Goal: Transaction & Acquisition: Purchase product/service

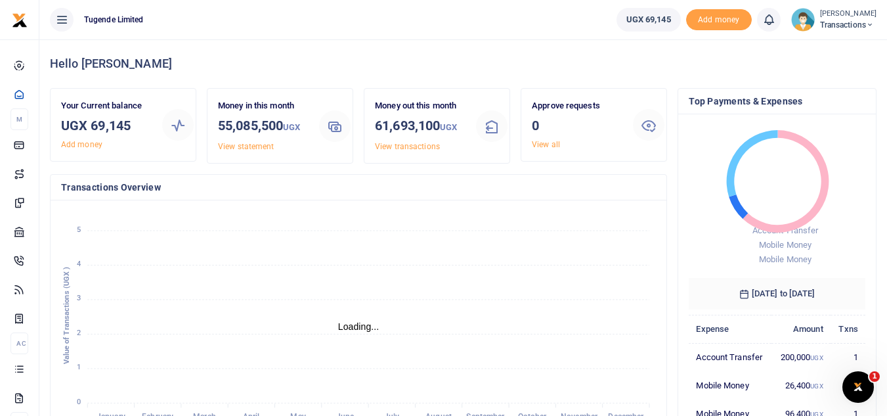
scroll to position [11, 11]
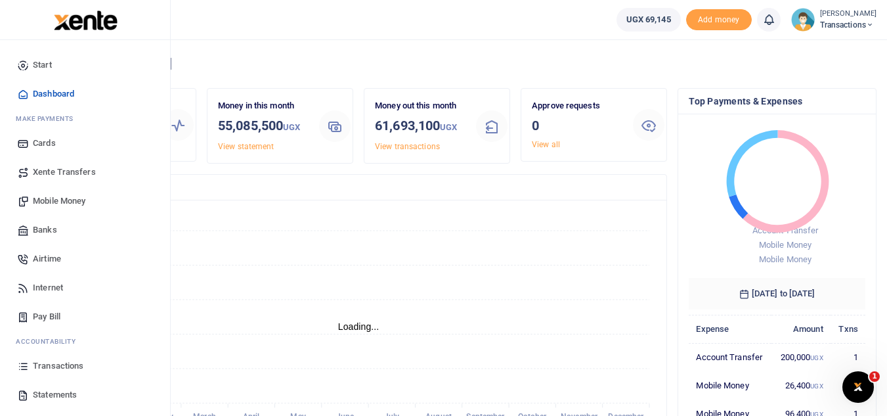
click at [63, 197] on span "Mobile Money" at bounding box center [59, 200] width 53 height 13
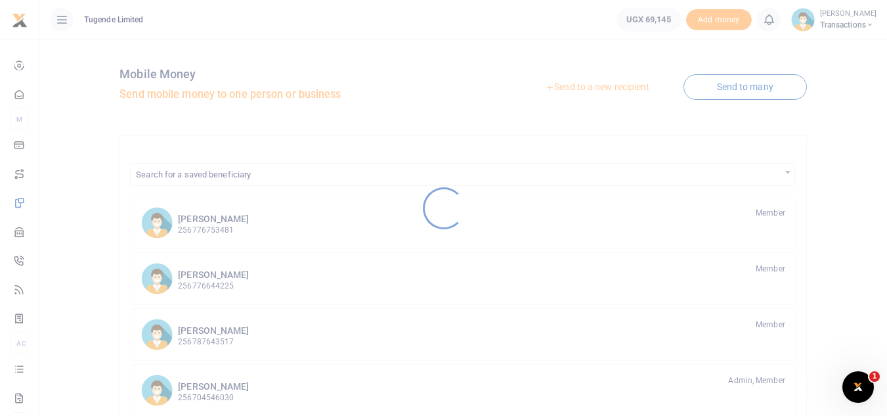
click at [580, 91] on div at bounding box center [443, 208] width 887 height 416
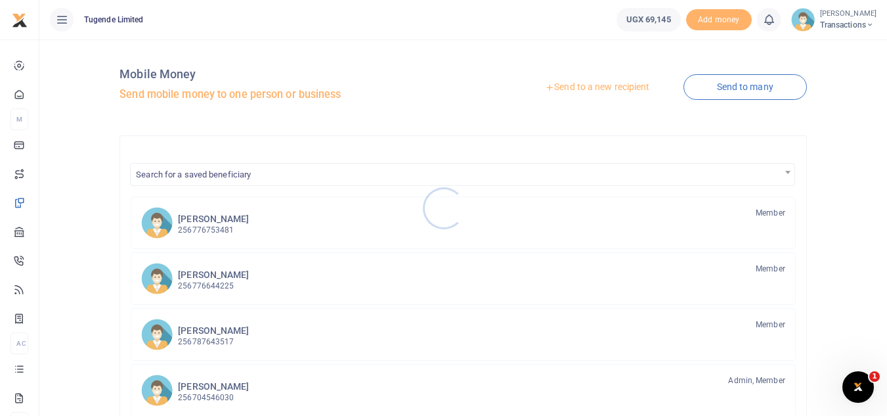
click at [580, 91] on div at bounding box center [443, 208] width 887 height 416
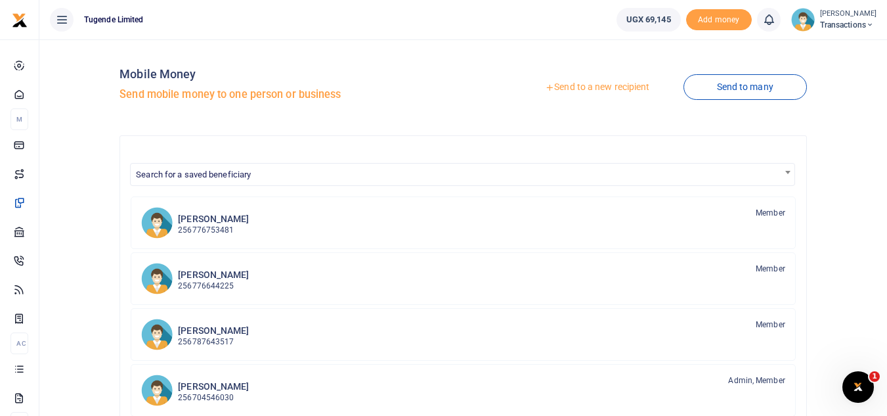
click at [566, 86] on link "Send to a new recipient" at bounding box center [596, 87] width 171 height 24
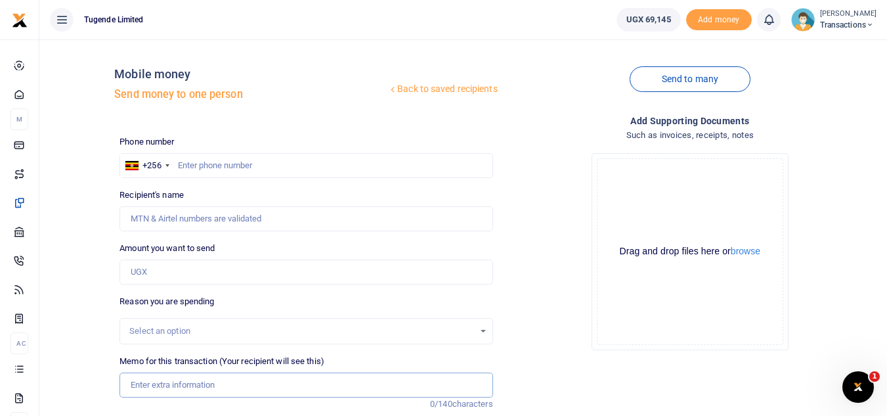
click at [242, 381] on input "Memo for this transaction (Your recipient will see this)" at bounding box center [305, 384] width 373 height 25
paste input "UGC236Z, UGD852G, UGC325D UFZ756R"
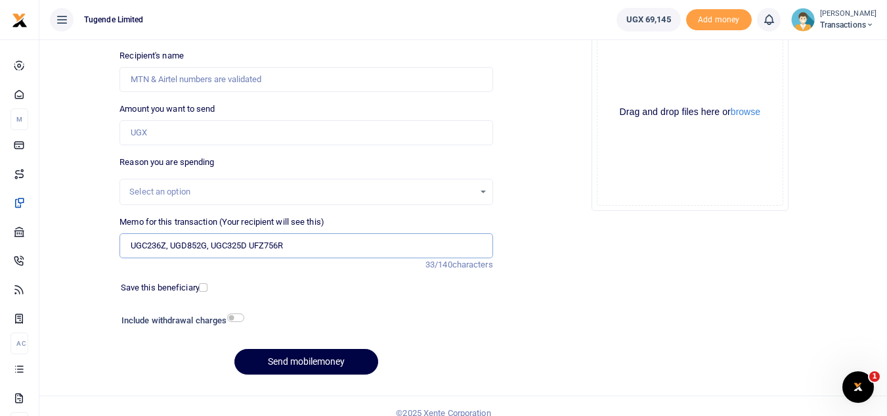
scroll to position [142, 0]
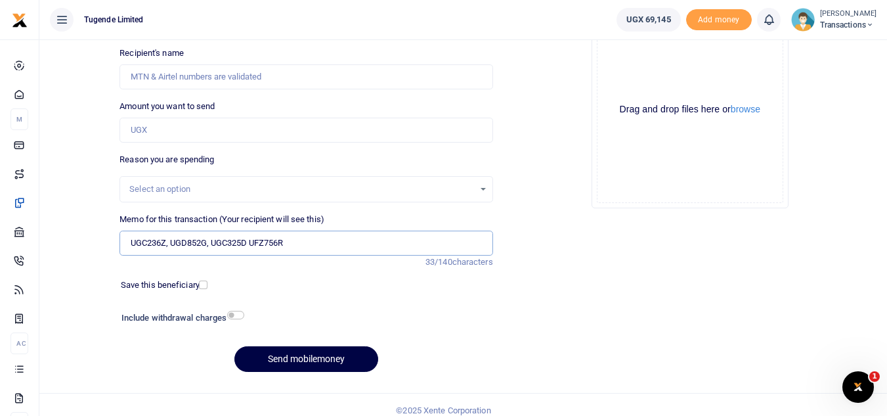
type input "UGC236Z, UGD852G, UGC325D UFZ756R"
click at [201, 121] on input "Amount you want to send" at bounding box center [305, 129] width 373 height 25
paste input "156,000"
type input "156,000"
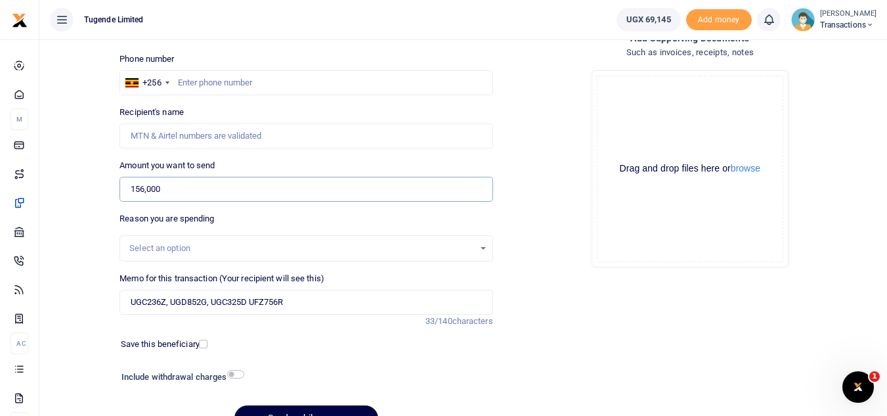
scroll to position [82, 0]
click at [209, 79] on input "text" at bounding box center [305, 83] width 373 height 25
paste input "763357424"
type input "763357424"
type input "Ivan Nabende"
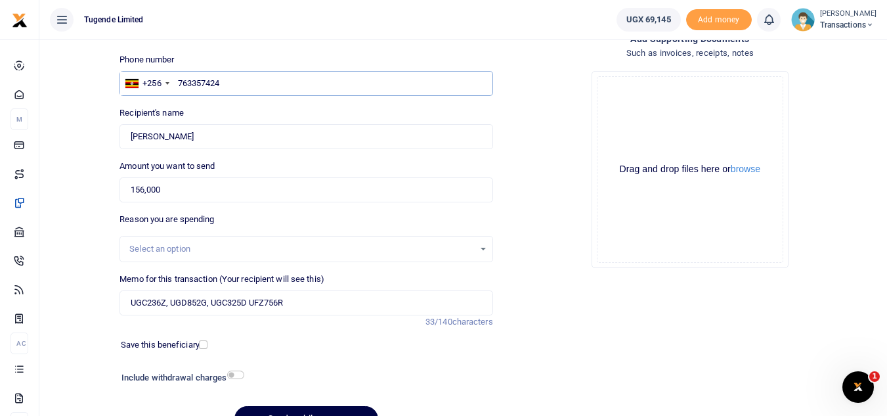
scroll to position [102, 0]
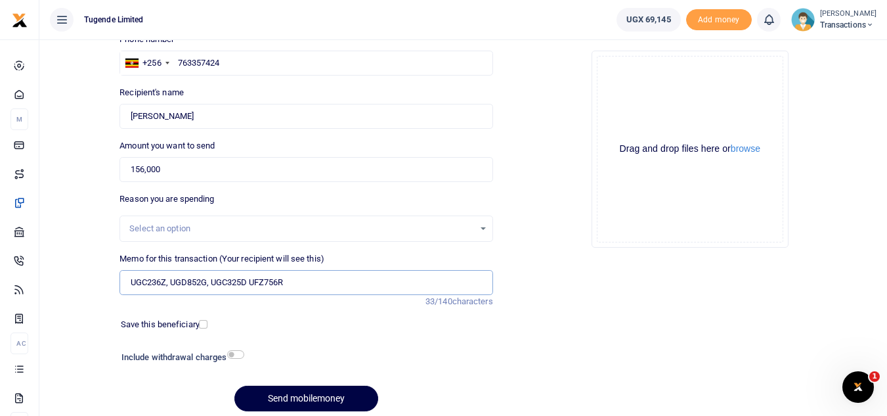
click at [209, 281] on input "UGC236Z, UGD852G, UGC325D UFZ756R" at bounding box center [305, 282] width 373 height 25
click at [171, 286] on input "UGC236Z, UGD852G UGC325D UFZ756R" at bounding box center [305, 282] width 373 height 25
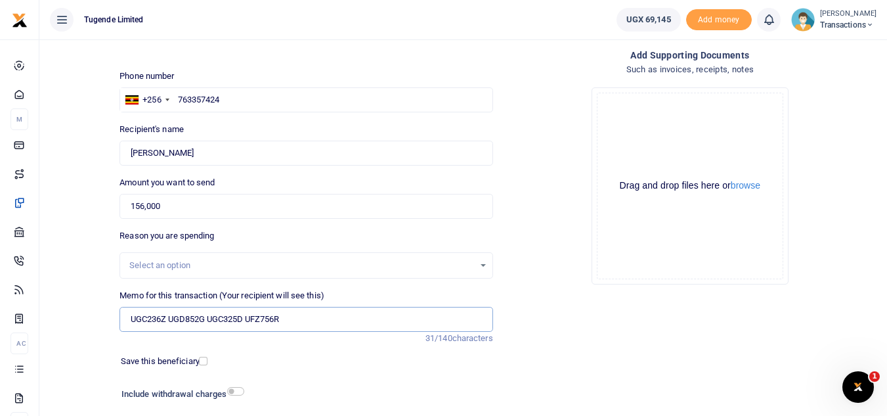
scroll to position [153, 0]
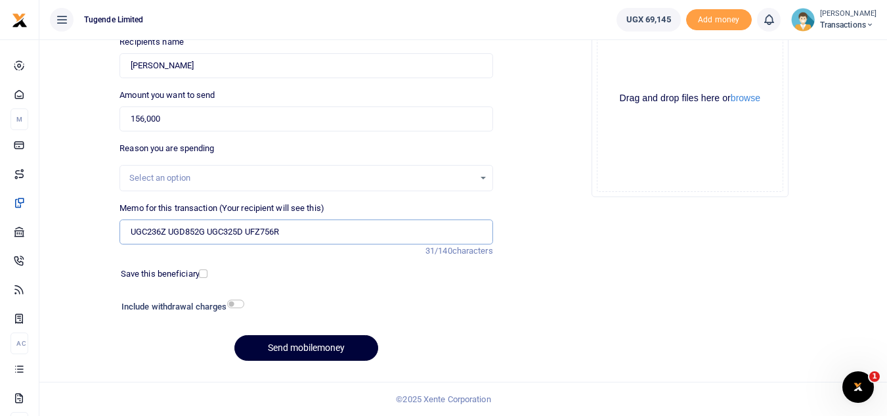
type input "UGC236Z UGD852G UGC325D UFZ756R"
click at [289, 352] on button "Send mobilemoney" at bounding box center [306, 348] width 144 height 26
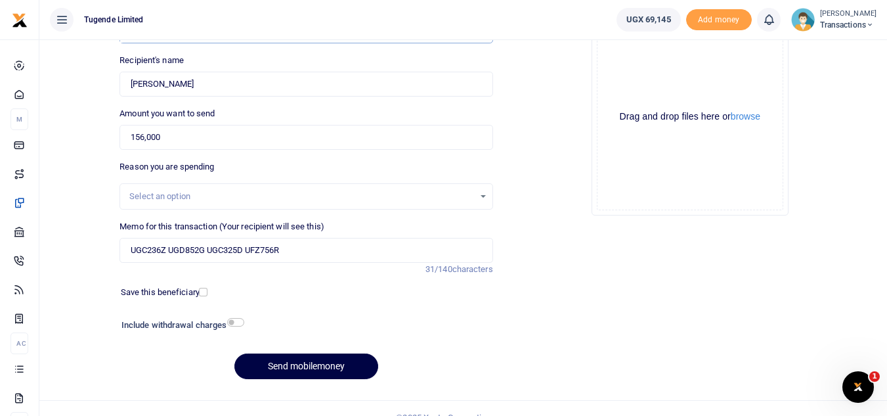
scroll to position [135, 0]
type input "763357424"
click at [288, 372] on button "Send mobilemoney" at bounding box center [306, 365] width 144 height 26
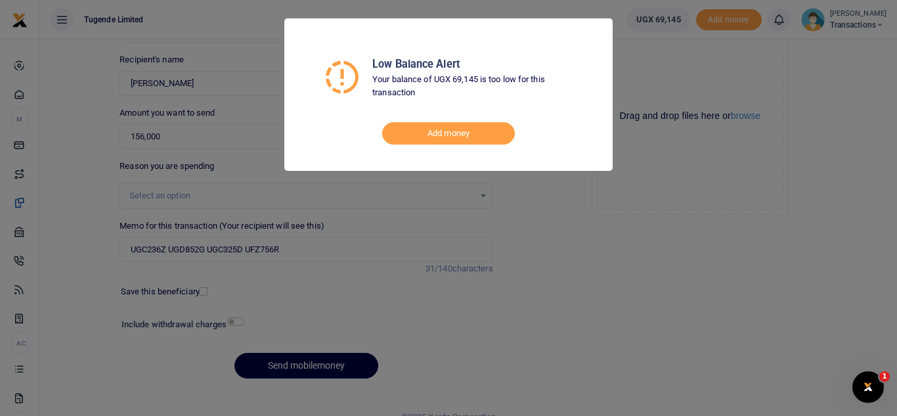
click at [625, 98] on div "Low Balance Alert Your balance of UGX 69,145 is too low for this transaction Ad…" at bounding box center [448, 208] width 897 height 416
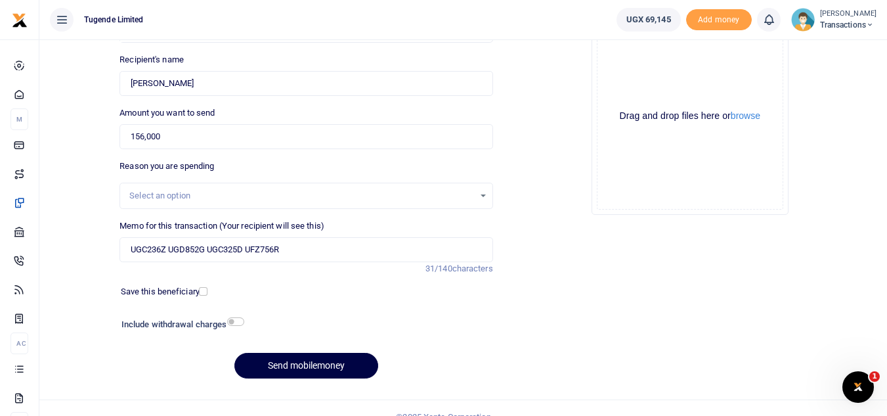
scroll to position [0, 0]
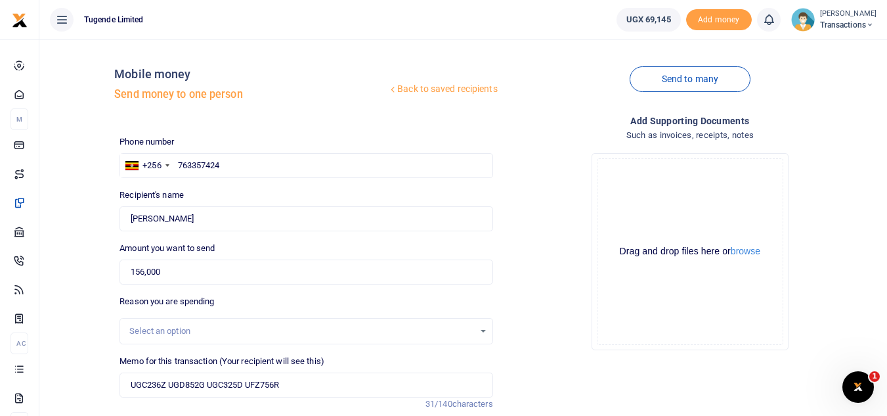
click at [853, 17] on small "[PERSON_NAME]" at bounding box center [848, 14] width 56 height 11
click at [835, 54] on link "Switch accounts" at bounding box center [824, 48] width 104 height 18
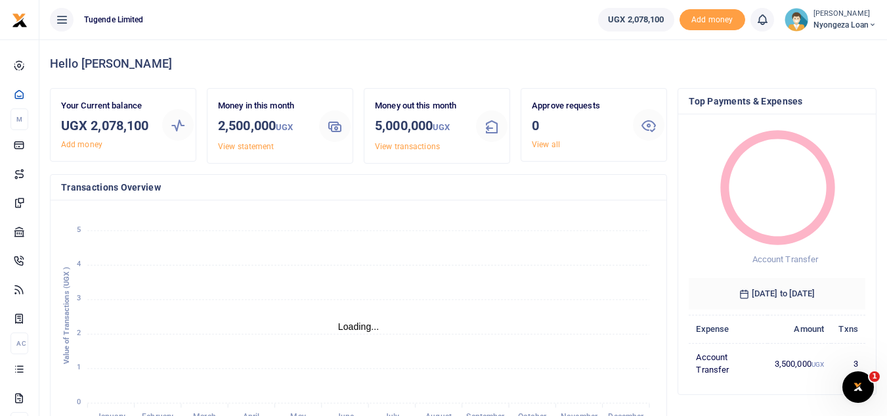
scroll to position [11, 11]
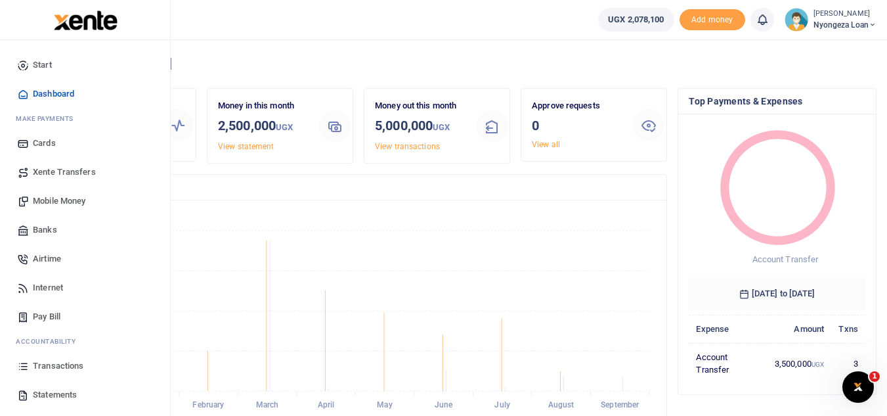
click at [75, 169] on span "Xente Transfers" at bounding box center [64, 171] width 63 height 13
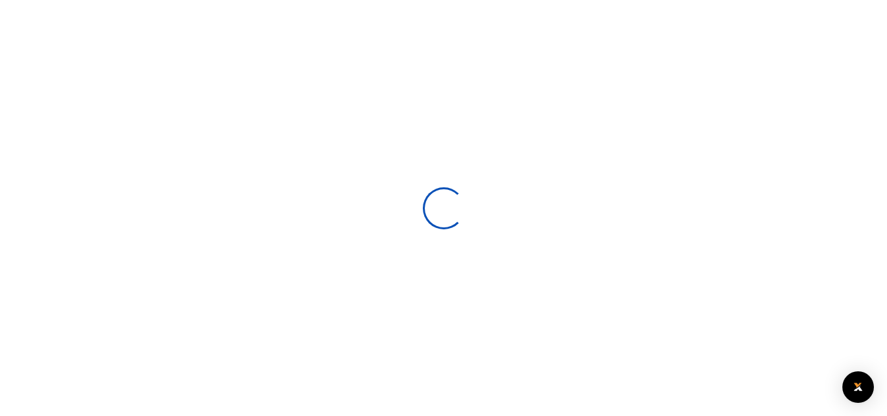
select select
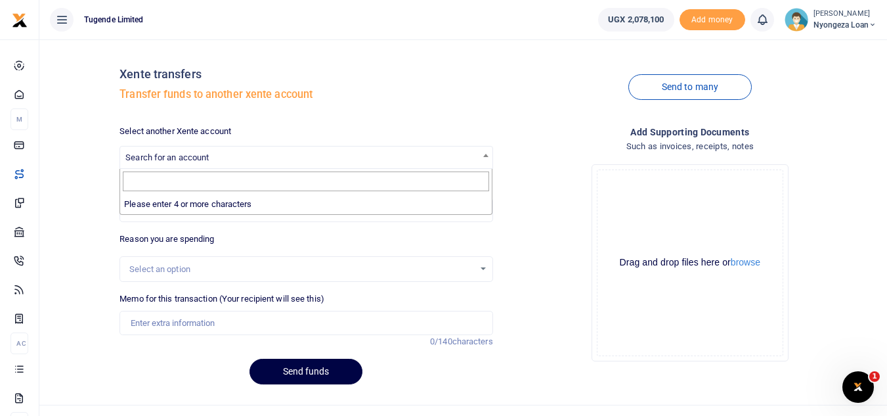
click at [249, 158] on span "Search for an account" at bounding box center [306, 156] width 372 height 20
click at [404, 180] on input "Search" at bounding box center [306, 181] width 366 height 20
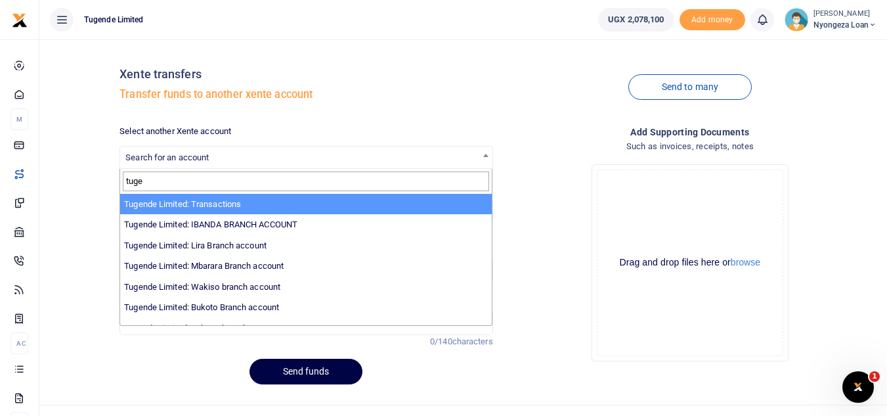
type input "tuge"
select select "3085"
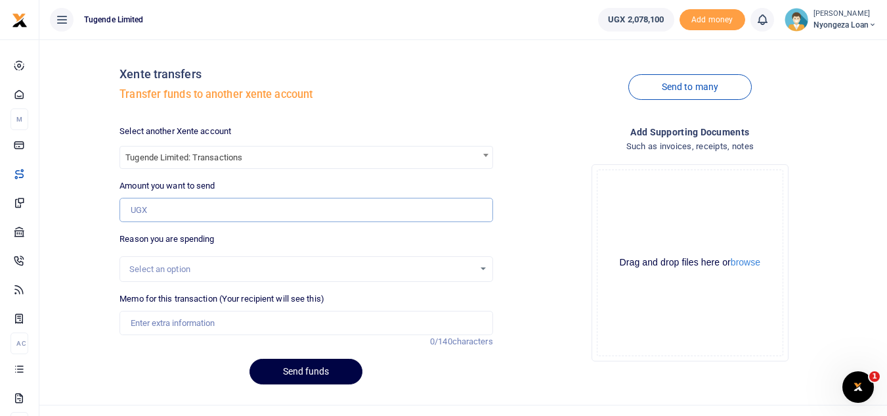
click at [271, 198] on input "Amount you want to send" at bounding box center [305, 210] width 373 height 25
type input "500,000"
click at [299, 318] on input "Memo for this transaction (Your recipient will see this)" at bounding box center [305, 322] width 373 height 25
type input "Transfer to Transactions"
click at [310, 377] on button "Send funds" at bounding box center [305, 371] width 113 height 26
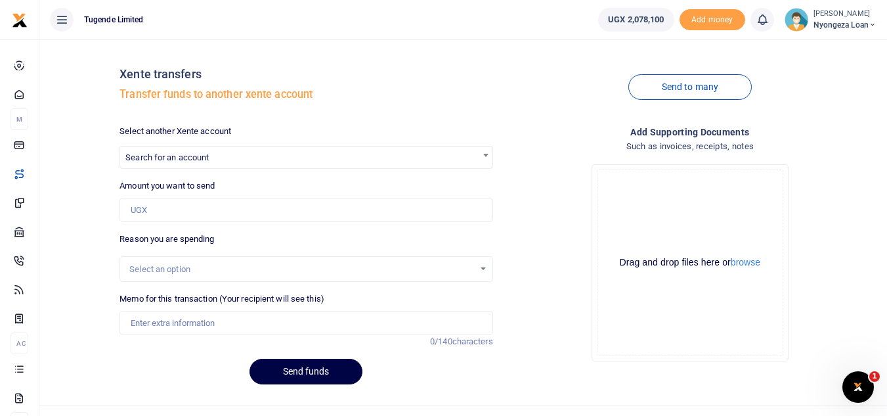
click at [851, 20] on span "Nyongeza Loan" at bounding box center [844, 25] width 63 height 12
click at [828, 48] on link "Switch accounts" at bounding box center [826, 48] width 104 height 18
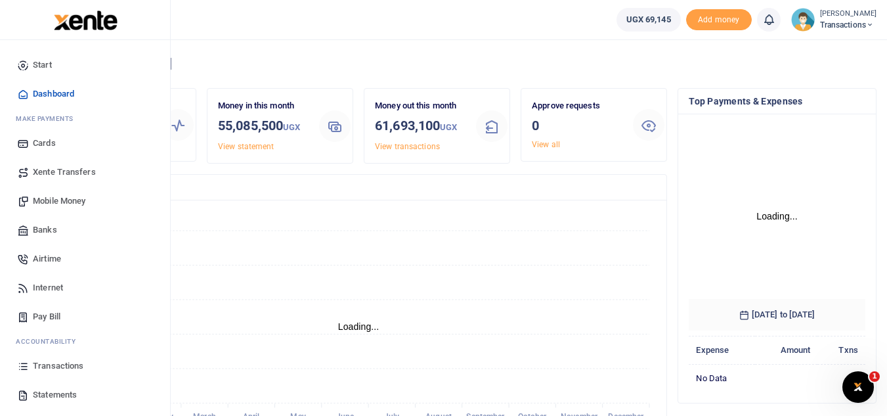
click at [77, 198] on span "Mobile Money" at bounding box center [59, 200] width 53 height 13
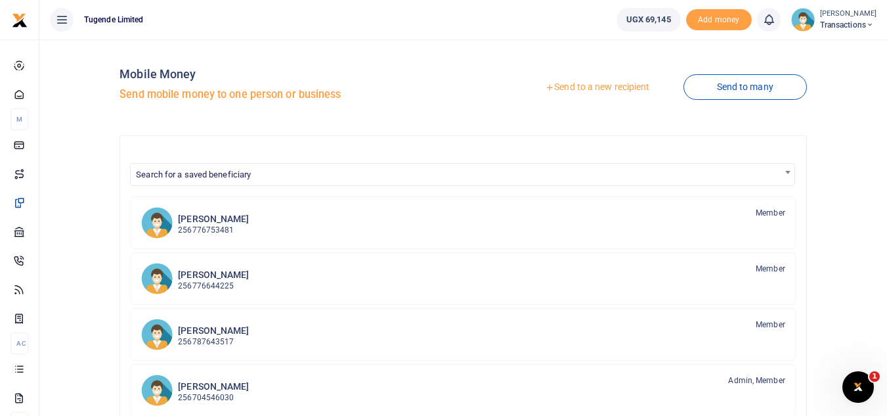
click at [568, 89] on link "Send to a new recipient" at bounding box center [596, 87] width 171 height 24
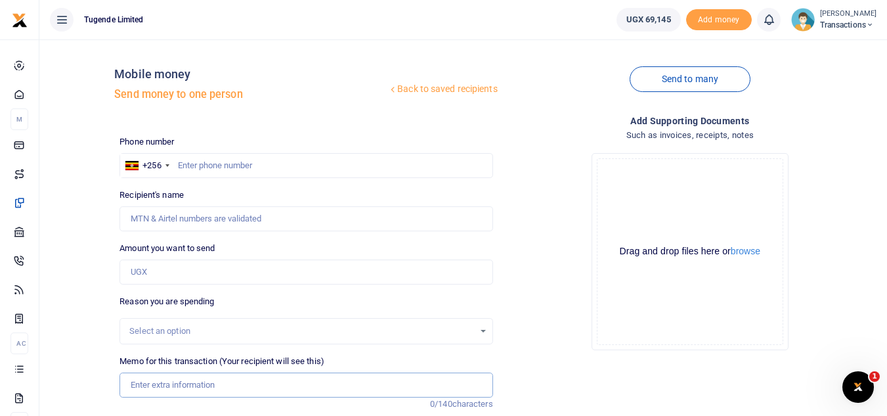
click at [227, 388] on input "Memo for this transaction (Your recipient will see this)" at bounding box center [305, 384] width 373 height 25
paste input "UGC236Z, UGD852G, UGC325D UFZ756R"
click at [211, 389] on input "UGC236Z, UGD852G, UGC325D UFZ756R" at bounding box center [305, 384] width 373 height 25
type input "UGC236Z UGD852G UGC325D UFZ756R"
click at [226, 274] on input "Amount you want to send" at bounding box center [305, 271] width 373 height 25
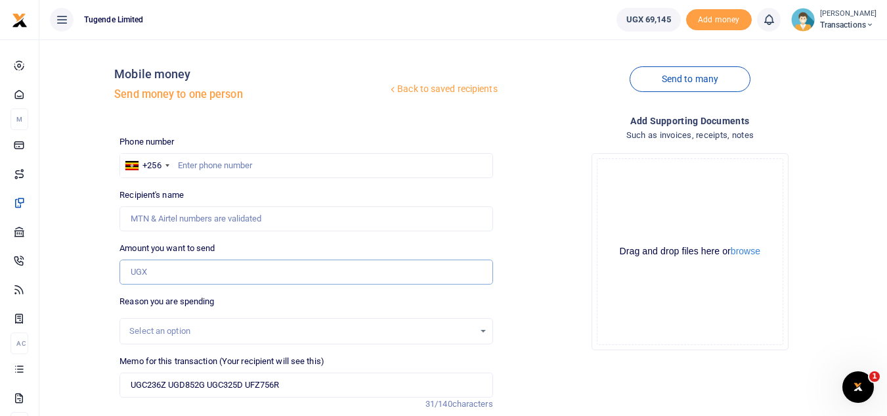
paste input "156,000"
type input "156,000"
click at [222, 170] on input "text" at bounding box center [305, 165] width 373 height 25
paste input "763357424"
type input "763357424"
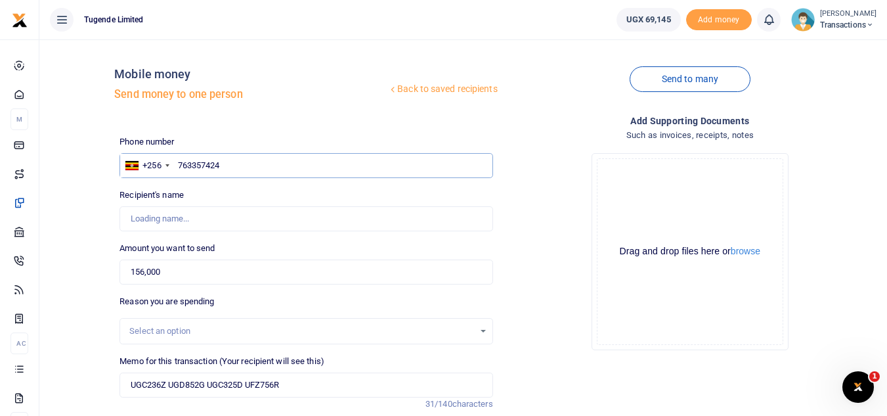
type input "Ivan Nabende"
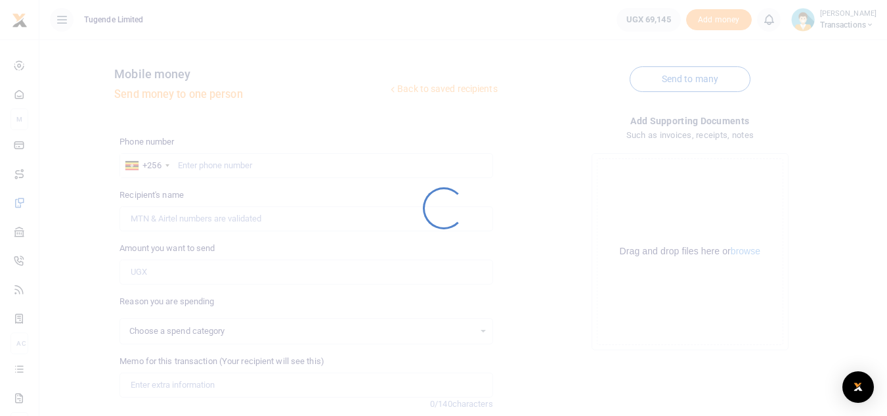
select select
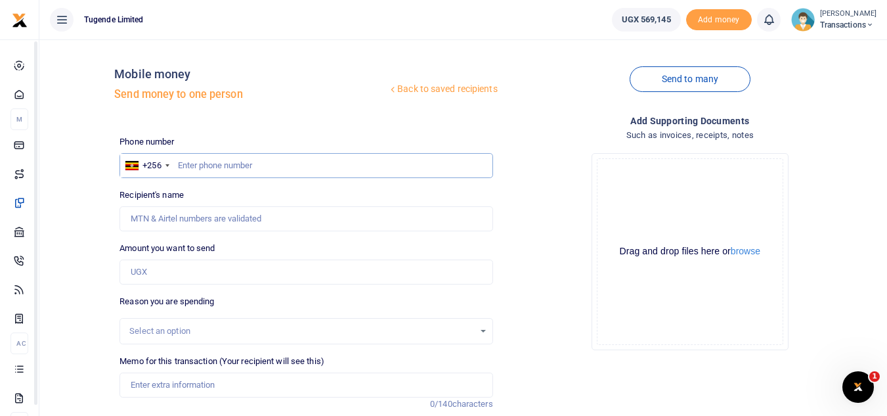
click at [248, 160] on input "text" at bounding box center [305, 165] width 373 height 25
paste input "763357424"
type input "763357424"
click at [170, 276] on input "Amount you want to send" at bounding box center [305, 271] width 373 height 25
type input "156,000"
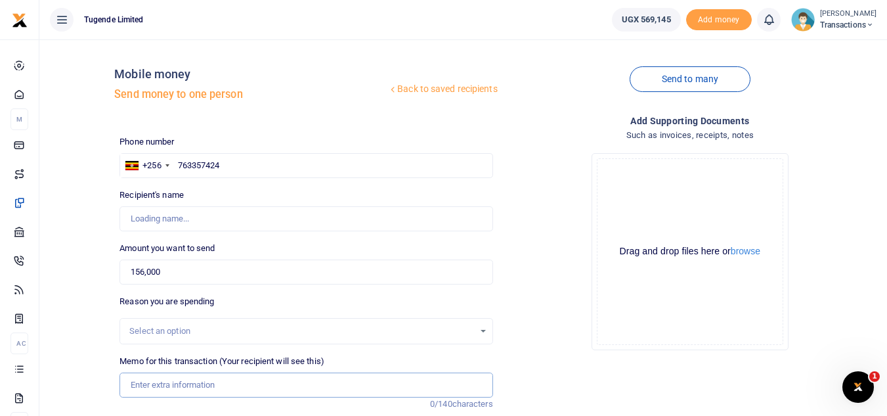
click at [202, 379] on input "Memo for this transaction (Your recipient will see this)" at bounding box center [305, 384] width 373 height 25
paste input "UGC236Z, UGD852G, UGC325D UFZ756R"
click at [172, 389] on input "UGC236Z, UGD852G, UGC325D UFZ756R" at bounding box center [305, 384] width 373 height 25
click at [208, 386] on input "UGC236Z UGD852G, UGC325D UFZ756R" at bounding box center [305, 384] width 373 height 25
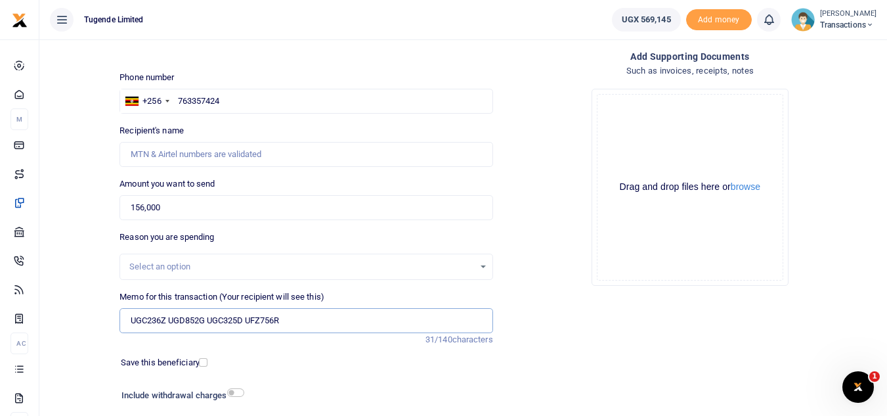
scroll to position [64, 0]
type input "UGC236Z UGD852G UGC325D UFZ756R"
click at [316, 98] on input "763357424" at bounding box center [305, 101] width 373 height 25
click at [181, 102] on input "763357424" at bounding box center [305, 101] width 373 height 25
click at [180, 101] on input "763357424" at bounding box center [305, 101] width 373 height 25
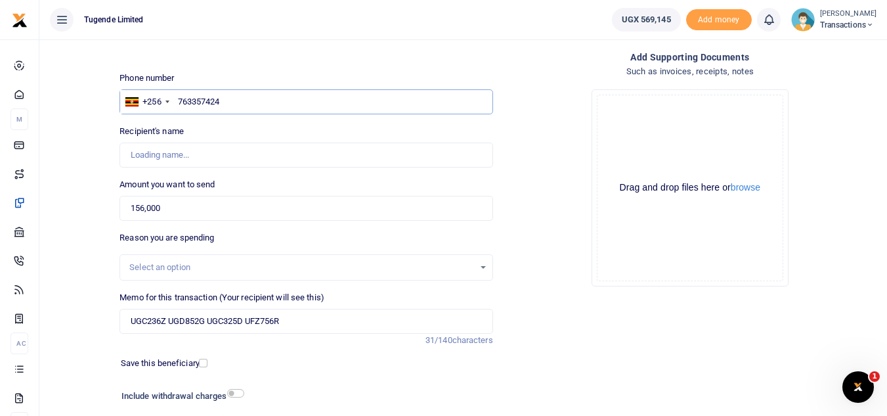
type input "Ivan Nabende"
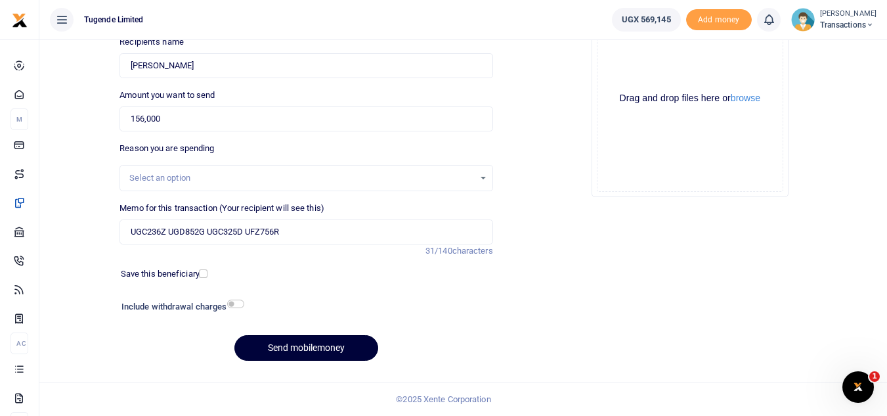
click at [318, 344] on button "Send mobilemoney" at bounding box center [306, 348] width 144 height 26
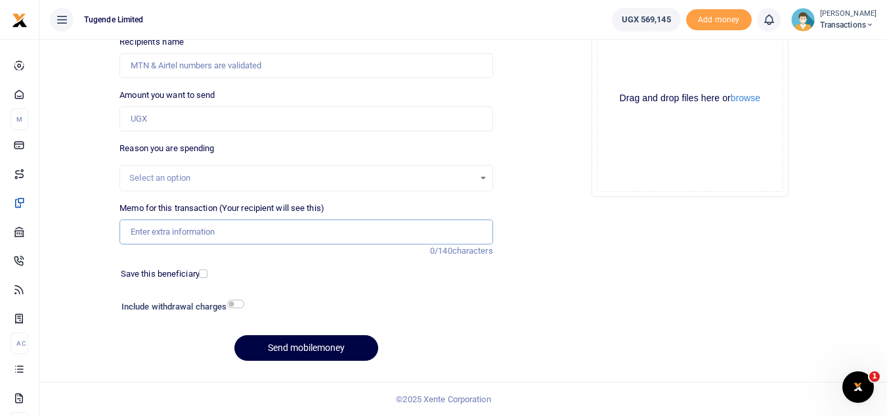
paste input "UGA045G"
click at [194, 232] on input "Memo for this transaction (Your recipient will see this)" at bounding box center [305, 231] width 373 height 25
type input "UGA045G"
click at [312, 120] on input "Amount you want to send" at bounding box center [305, 118] width 373 height 25
paste input "73,000"
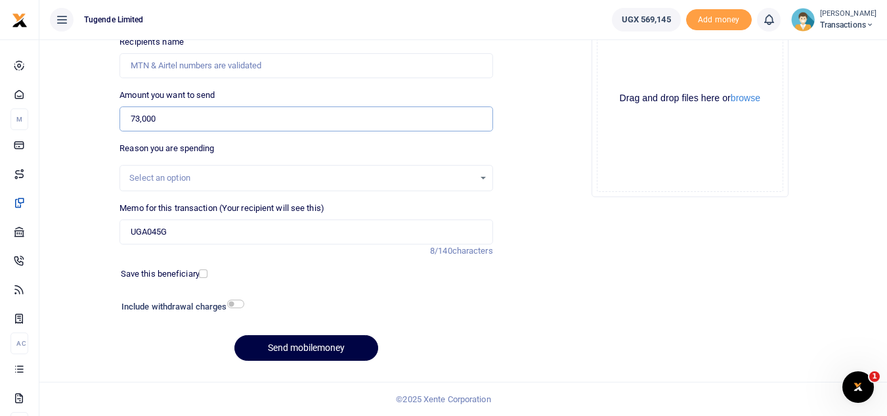
type input "73,000"
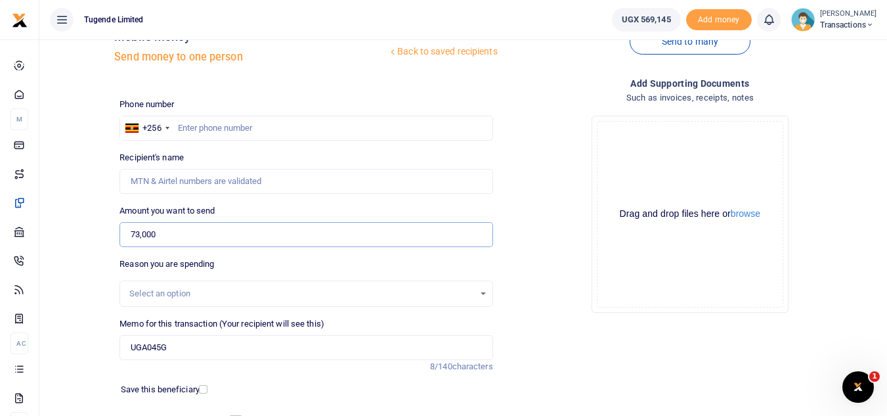
scroll to position [37, 0]
click at [296, 115] on div "Phone number +256 Uganda +256 Phone is required." at bounding box center [305, 119] width 373 height 43
click at [284, 137] on input "text" at bounding box center [305, 128] width 373 height 25
paste input "0780666359"
type input "0780666359"
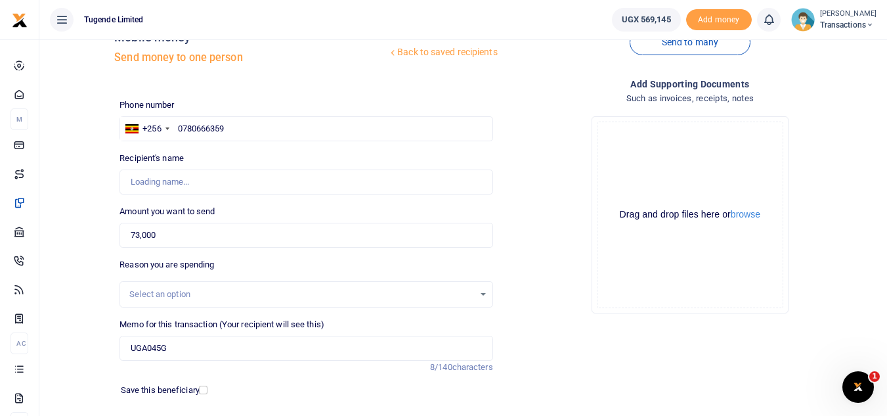
type input "Yasini Katilima"
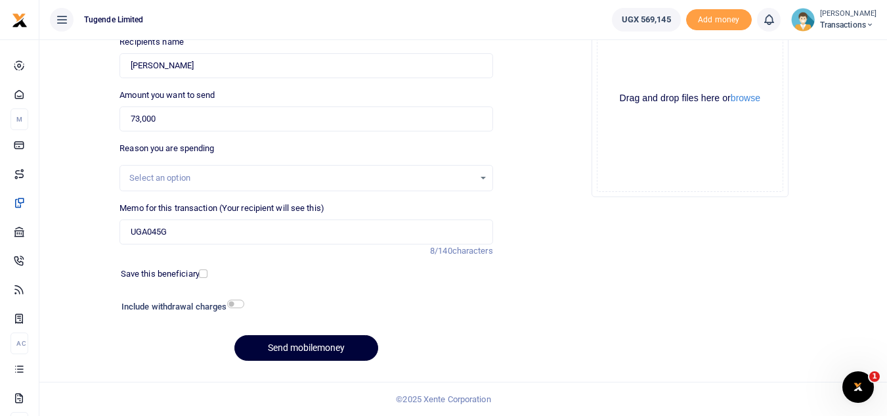
click at [303, 350] on button "Send mobilemoney" at bounding box center [306, 348] width 144 height 26
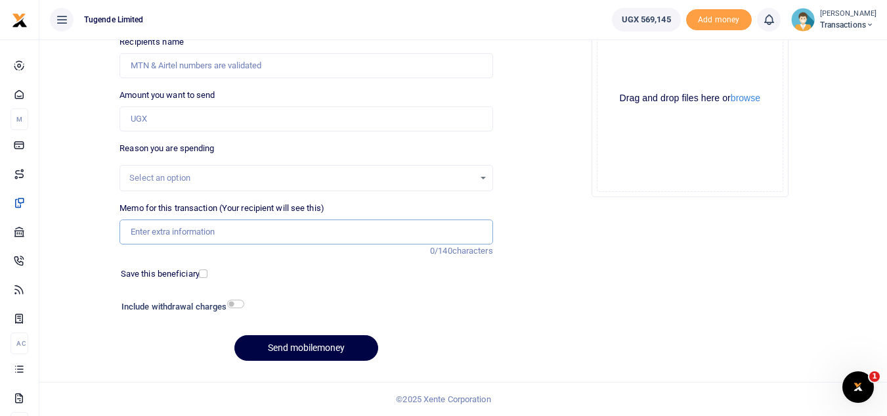
click at [255, 229] on input "Memo for this transaction (Your recipient will see this)" at bounding box center [305, 231] width 373 height 25
paste input "UFZ201V"
type input "UFZ201V"
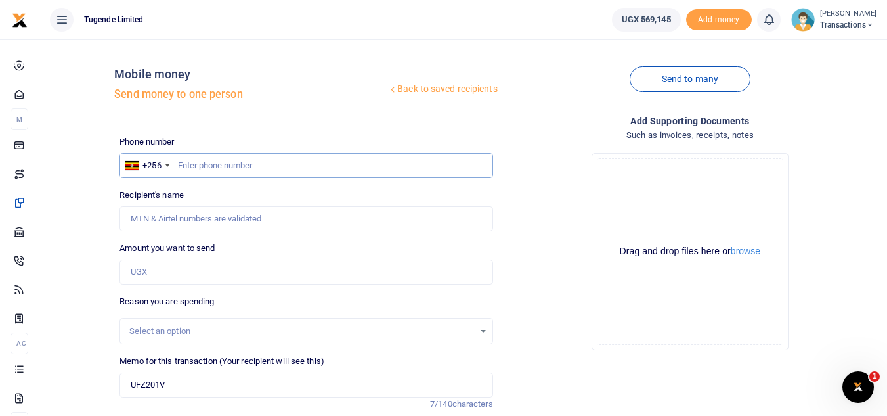
click at [260, 161] on input "text" at bounding box center [305, 165] width 373 height 25
paste input "0741597291"
type input "0741597291"
type input "Joseph Nnyanzi"
click at [259, 272] on input "Amount you want to send" at bounding box center [305, 271] width 373 height 25
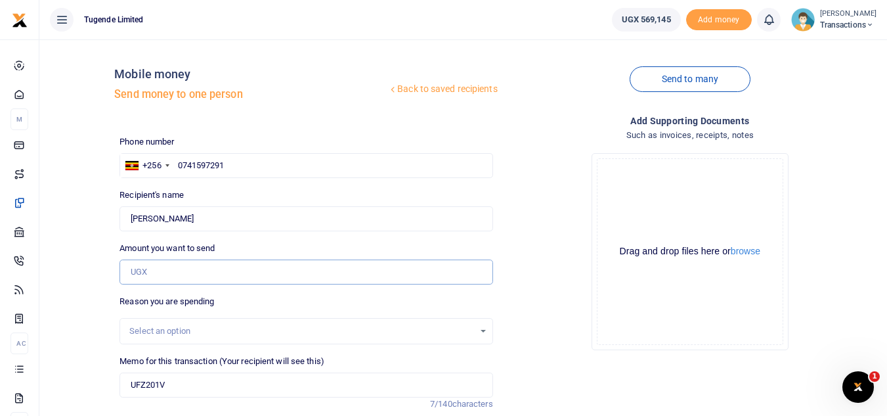
paste input "57,000"
type input "57,000"
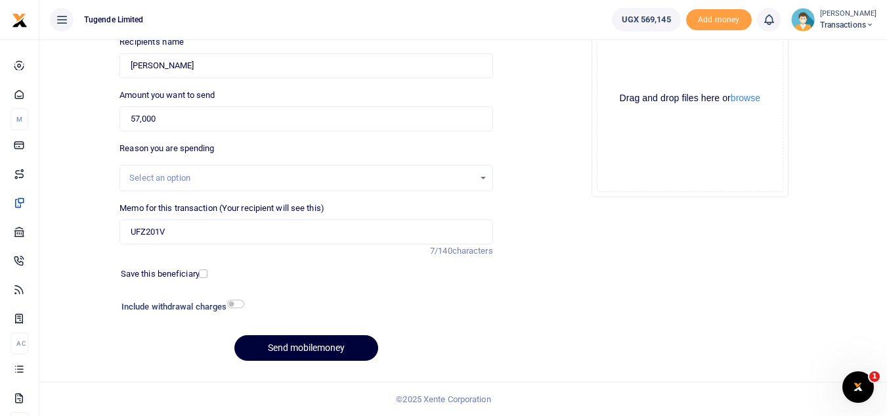
click at [274, 343] on button "Send mobilemoney" at bounding box center [306, 348] width 144 height 26
click at [289, 231] on input "Memo for this transaction (Your recipient will see this)" at bounding box center [305, 231] width 373 height 25
paste input "UMA599BG"
type input "UMA599BG"
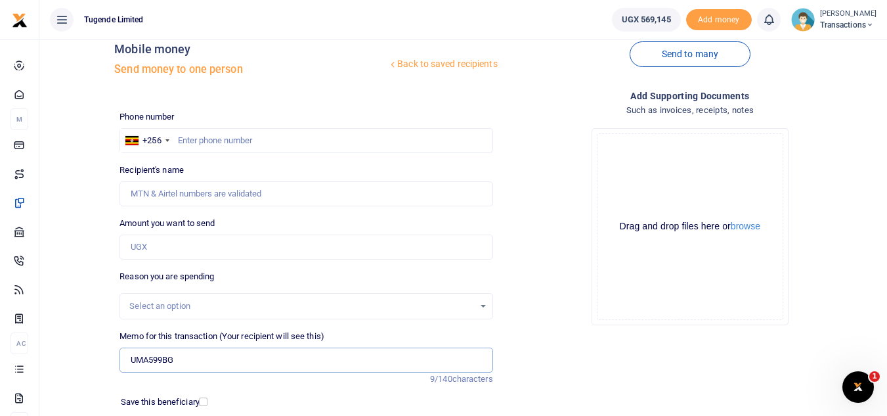
scroll to position [20, 0]
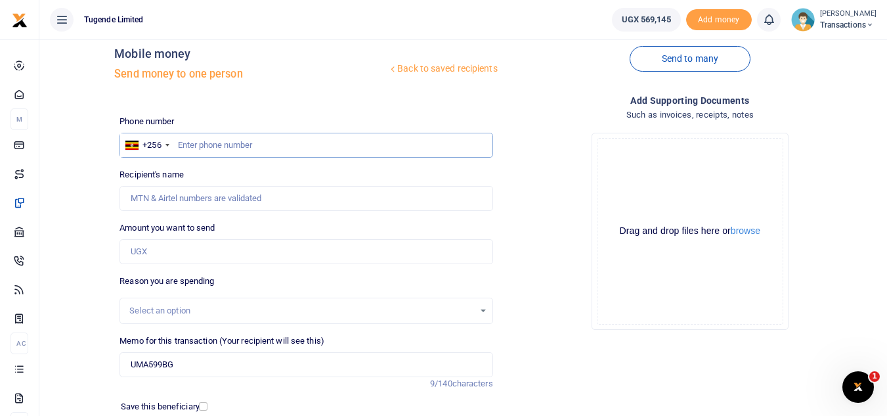
click at [255, 137] on input "text" at bounding box center [305, 145] width 373 height 25
paste input "0786646500"
type input "0786646500"
type input "John Baguma"
click at [327, 258] on input "Amount you want to send" at bounding box center [305, 251] width 373 height 25
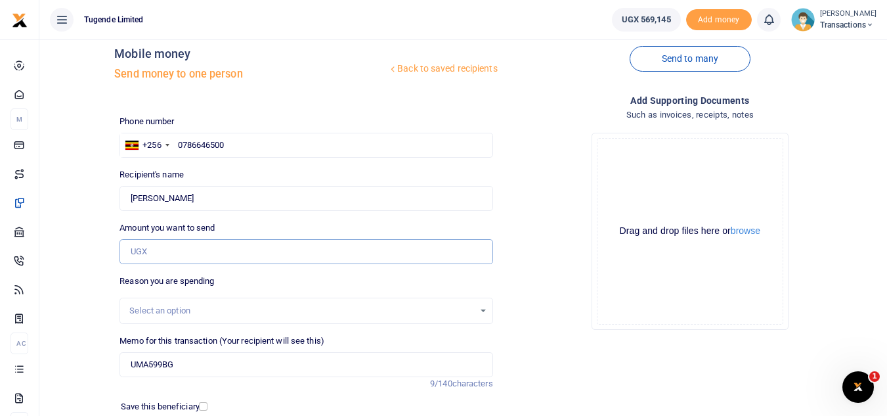
paste input "52000"
type input "52,000"
click at [561, 325] on div "Drop your files here Drag and drop files here or browse Powered by Uppy" at bounding box center [689, 231] width 373 height 218
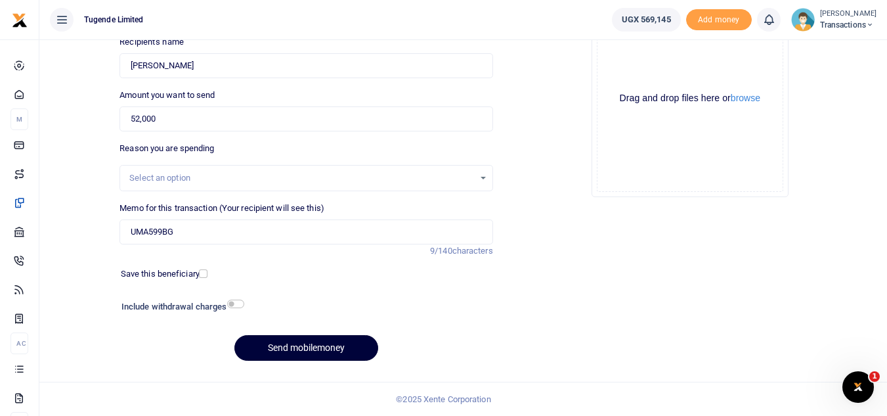
click at [308, 343] on button "Send mobilemoney" at bounding box center [306, 348] width 144 height 26
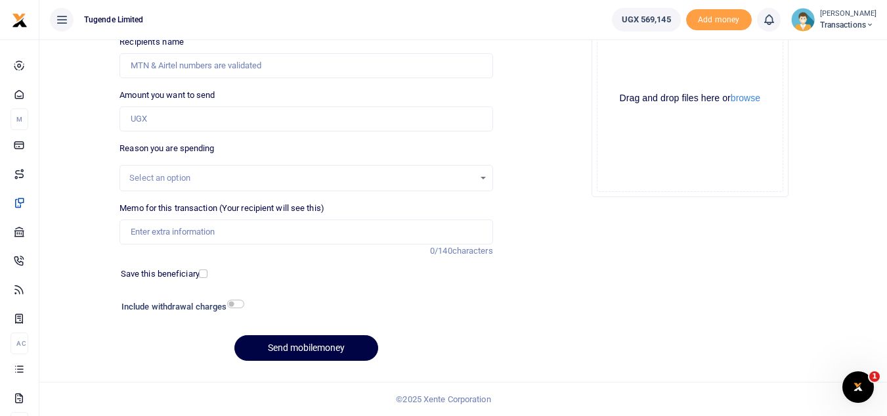
scroll to position [153, 0]
click at [181, 226] on input "Memo for this transaction (Your recipient will see this)" at bounding box center [305, 231] width 373 height 25
paste input "UMA228EL, UMA713DQ, UMA641BL, UMA043BP, UGC770X, UGD008A"
click at [177, 233] on input "UMA228EL, UMA713DQ, UMA641BL, UMA043BP, UGC770X, UGD008A" at bounding box center [305, 231] width 373 height 25
click at [220, 235] on input "UMA228EL UMA713DQ, UMA641BL, UMA043BP, UGC770X, UGD008A" at bounding box center [305, 231] width 373 height 25
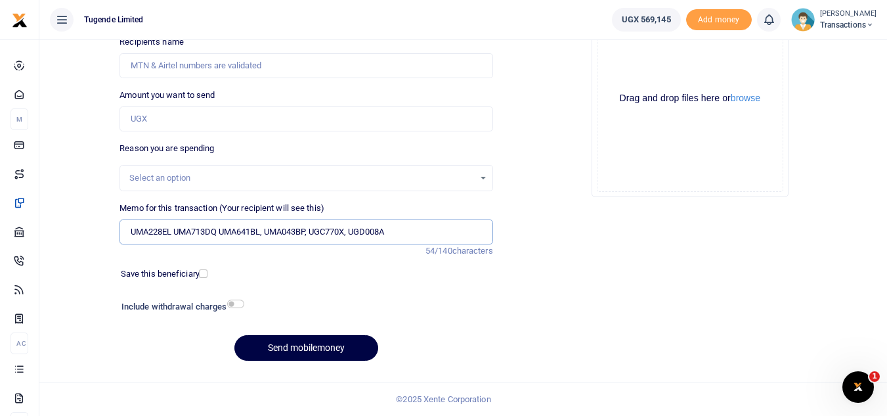
click at [266, 229] on input "UMA228EL UMA713DQ UMA641BL, UMA043BP, UGC770X, UGD008A" at bounding box center [305, 231] width 373 height 25
click at [311, 239] on input "UMA228EL UMA713DQ UMA641BL UMA043BP, UGC770X, UGD008A" at bounding box center [305, 231] width 373 height 25
click at [350, 236] on input "UMA228EL UMA713DQ UMA641BL UMA043BP UGC770X, UGD008A" at bounding box center [305, 231] width 373 height 25
type input "UMA228EL UMA713DQ UMA641BL UMA043BP UGC770X UGD008A"
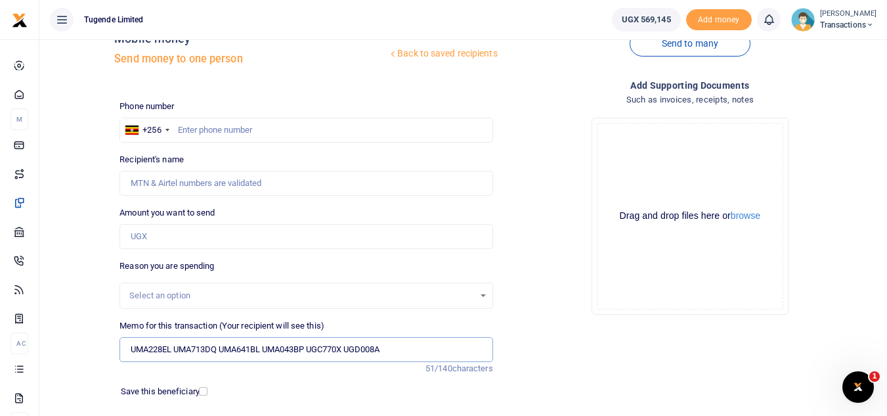
scroll to position [32, 0]
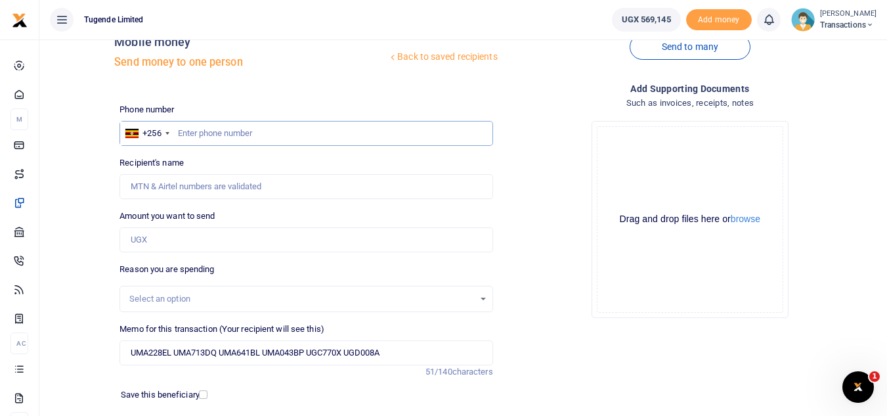
click at [224, 137] on input "text" at bounding box center [305, 133] width 373 height 25
paste input "0773408818"
type input "0773408818"
type input "Faruku Mabanja"
click at [202, 250] on input "Amount you want to send" at bounding box center [305, 239] width 373 height 25
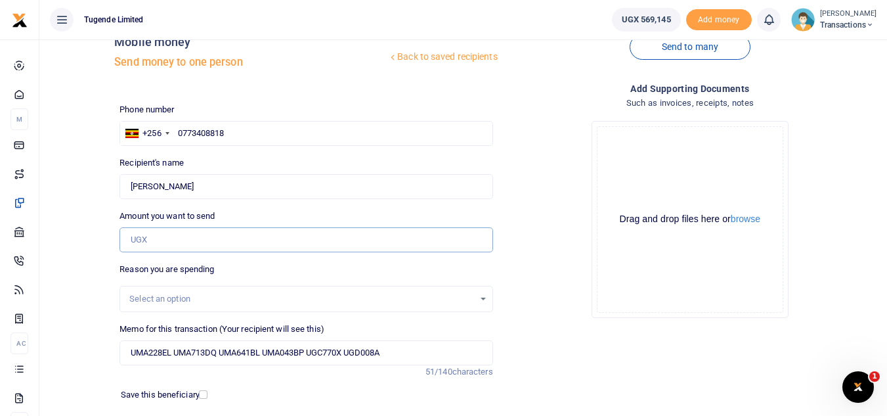
paste input "192000"
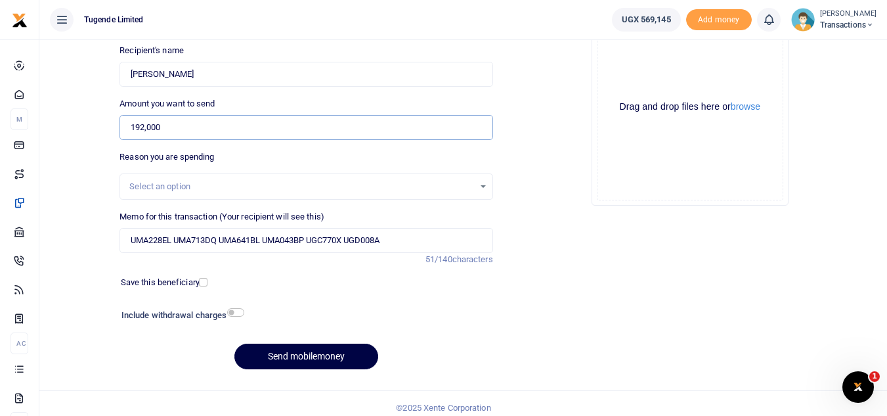
scroll to position [147, 0]
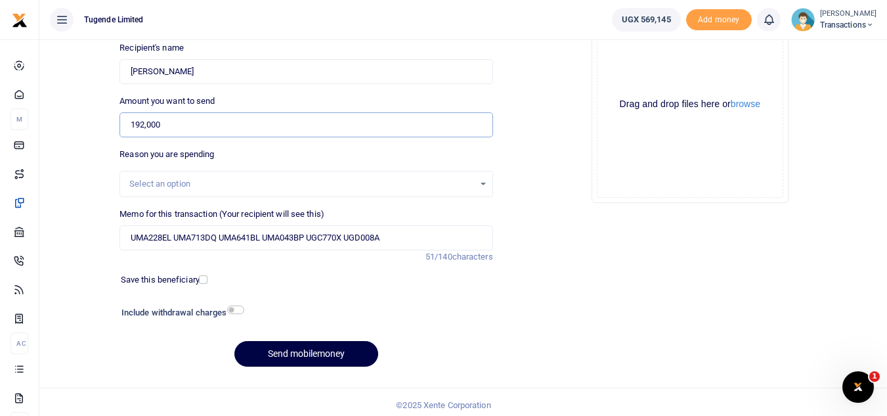
type input "192,000"
click at [330, 349] on button "Send mobilemoney" at bounding box center [306, 354] width 144 height 26
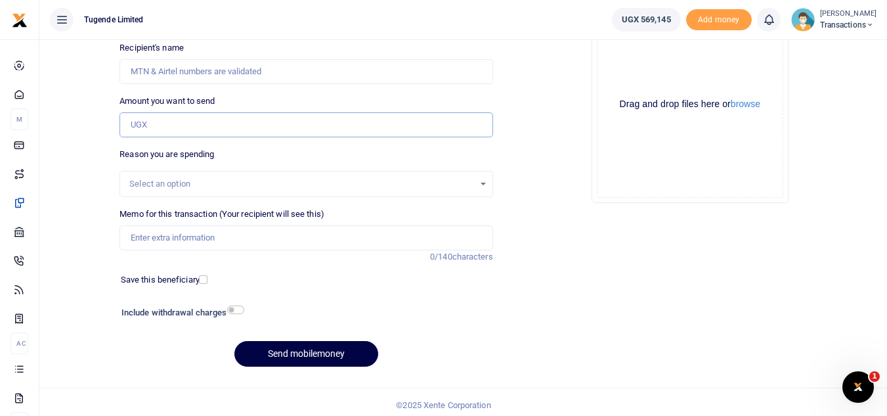
click at [233, 132] on input "Amount you want to send" at bounding box center [305, 124] width 373 height 25
paste input "10000"
type input "10,000"
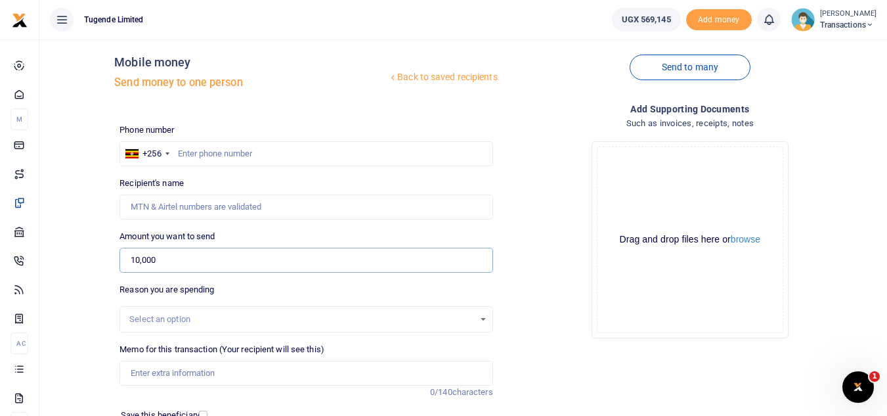
scroll to position [7, 0]
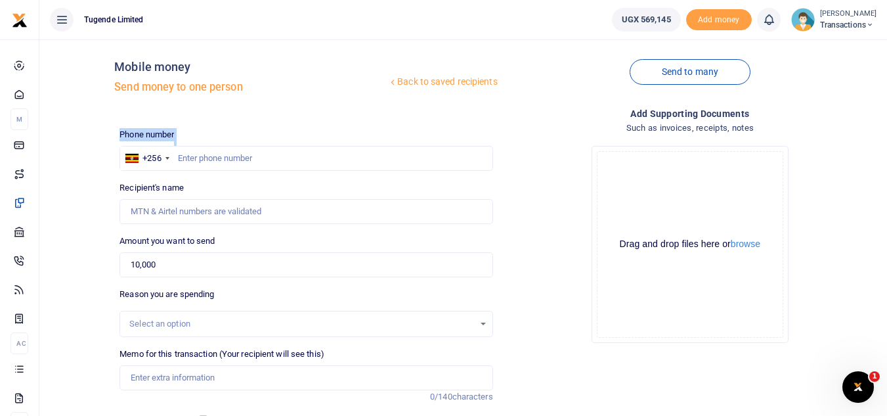
drag, startPoint x: 280, startPoint y: 144, endPoint x: 280, endPoint y: 151, distance: 7.2
click at [280, 151] on div "Phone number +256 Uganda +256 Phone is required." at bounding box center [305, 149] width 373 height 43
click at [280, 151] on input "text" at bounding box center [305, 158] width 373 height 25
paste input "0787705131"
type input "0787705131"
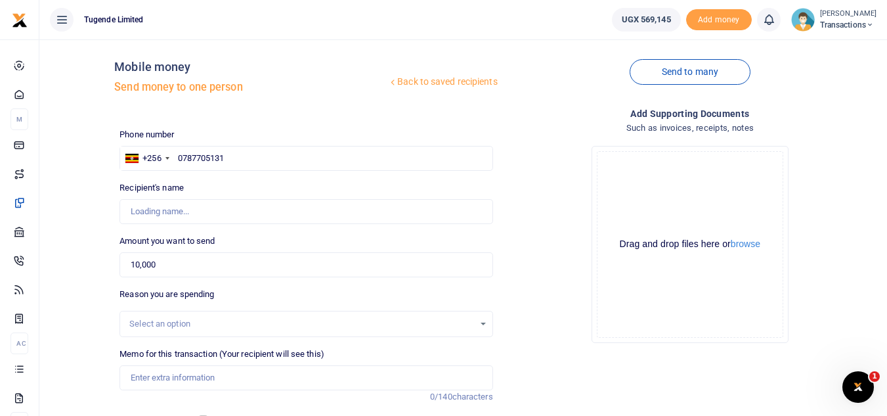
type input "Ali Basula"
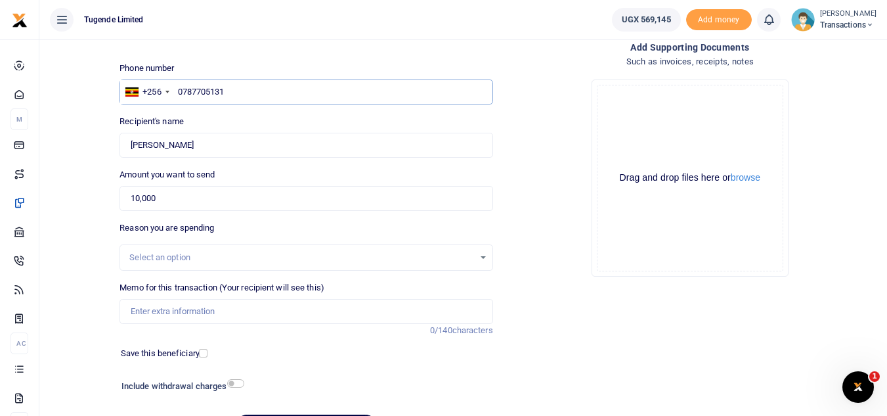
scroll to position [74, 0]
click at [155, 315] on input "Memo for this transaction (Your recipient will see this)" at bounding box center [305, 310] width 373 height 25
paste input "UGH980K"
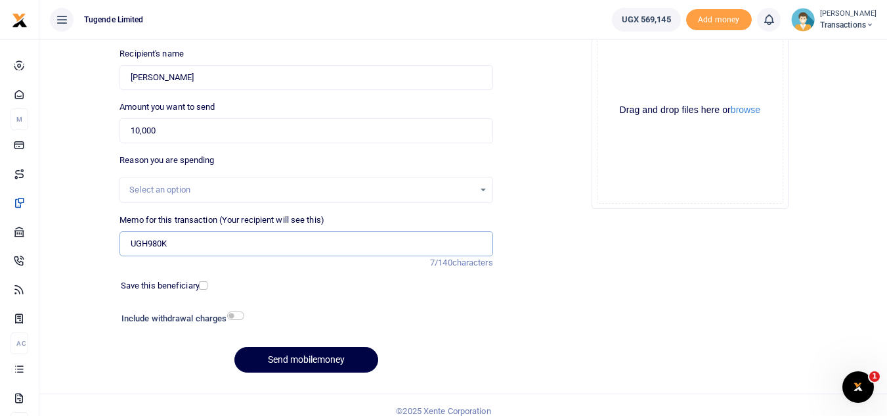
scroll to position [142, 0]
type input "UGH980K"
click at [311, 357] on button "Send mobilemoney" at bounding box center [306, 359] width 144 height 26
